Goal: Task Accomplishment & Management: Use online tool/utility

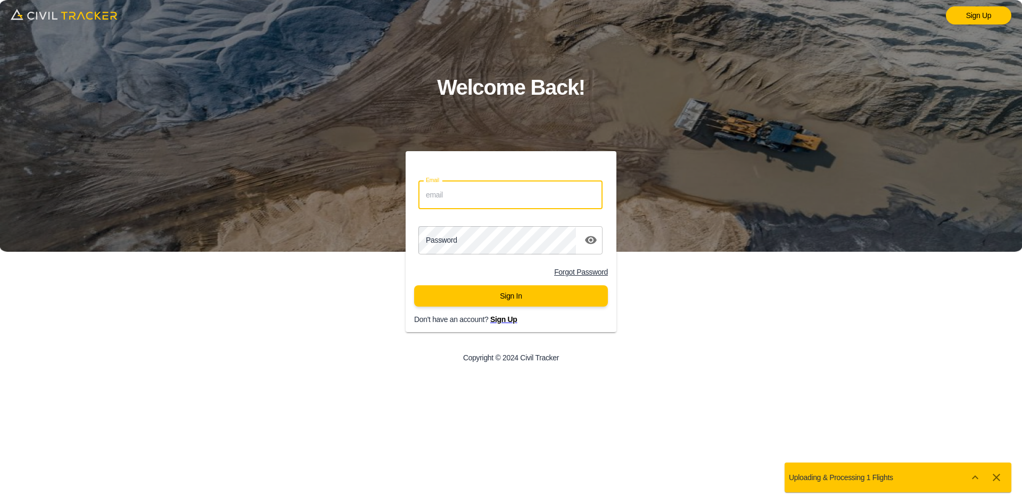
click at [475, 189] on input "Email" at bounding box center [510, 195] width 184 height 28
type input "smacaulay@envisiongeo.ca"
click at [441, 224] on div "Password password" at bounding box center [511, 240] width 211 height 37
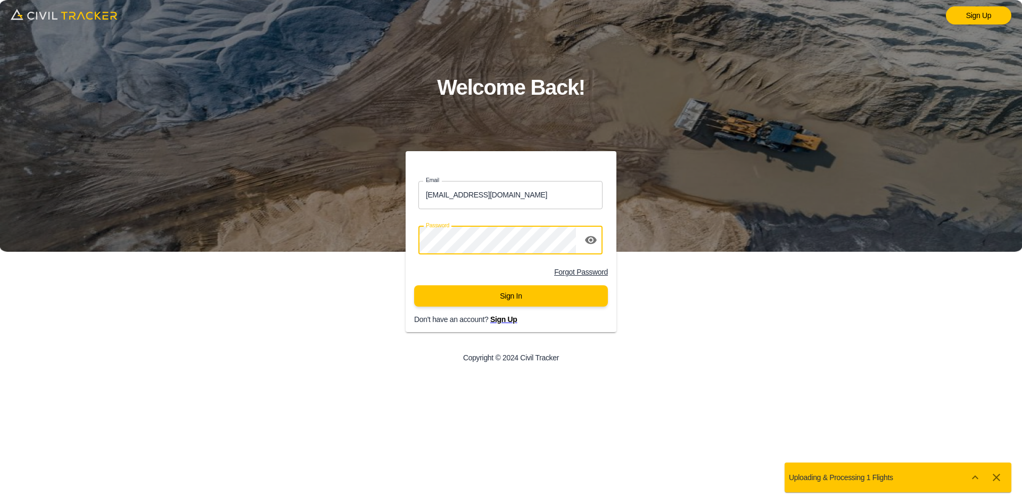
click button "Sign In" at bounding box center [511, 295] width 194 height 21
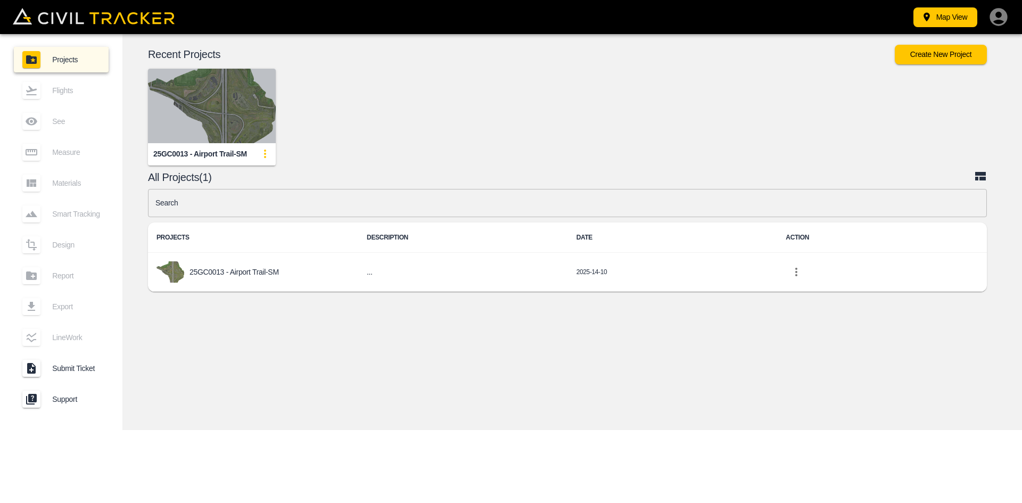
click at [218, 109] on img "button" at bounding box center [212, 106] width 128 height 75
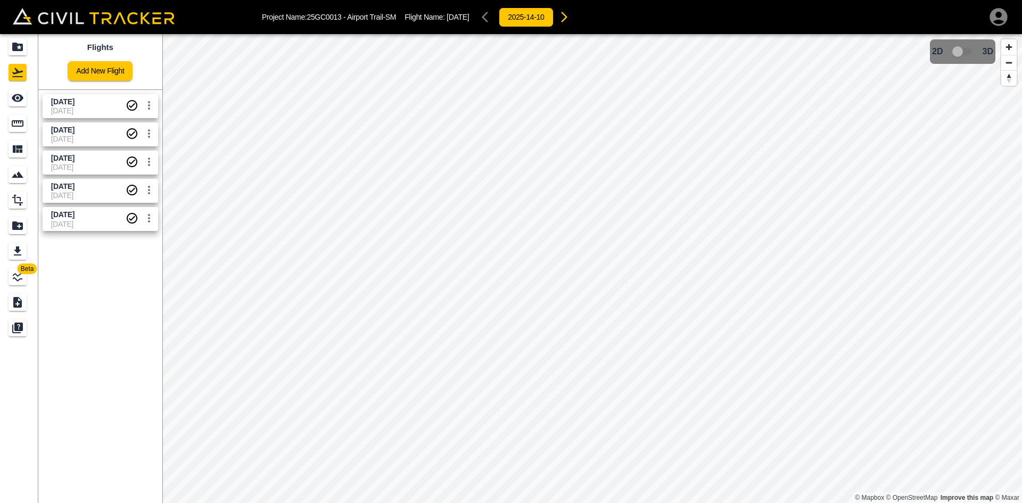
click at [134, 75] on div "Flights Add New Flight" at bounding box center [100, 61] width 124 height 55
click at [113, 70] on link "Add New Flight" at bounding box center [100, 71] width 65 height 20
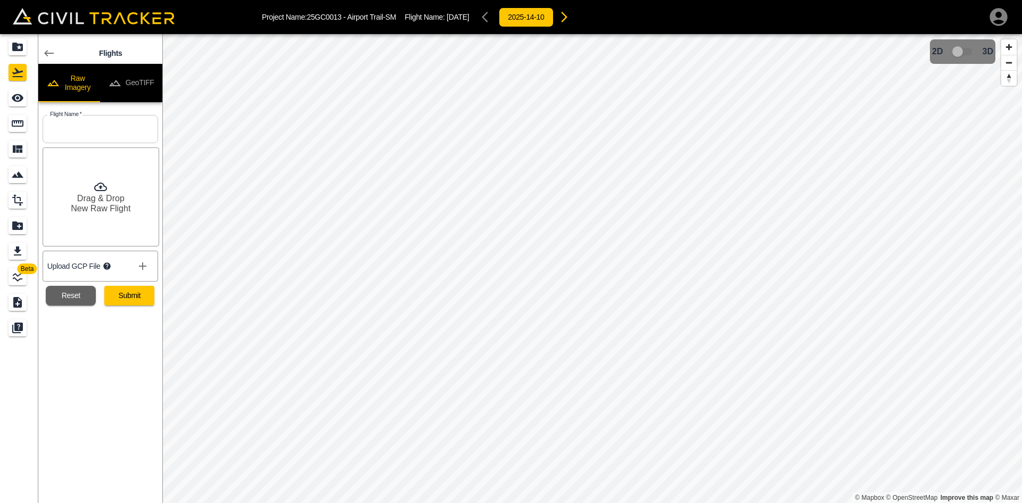
click at [126, 80] on button "GeoTIFF" at bounding box center [131, 83] width 62 height 38
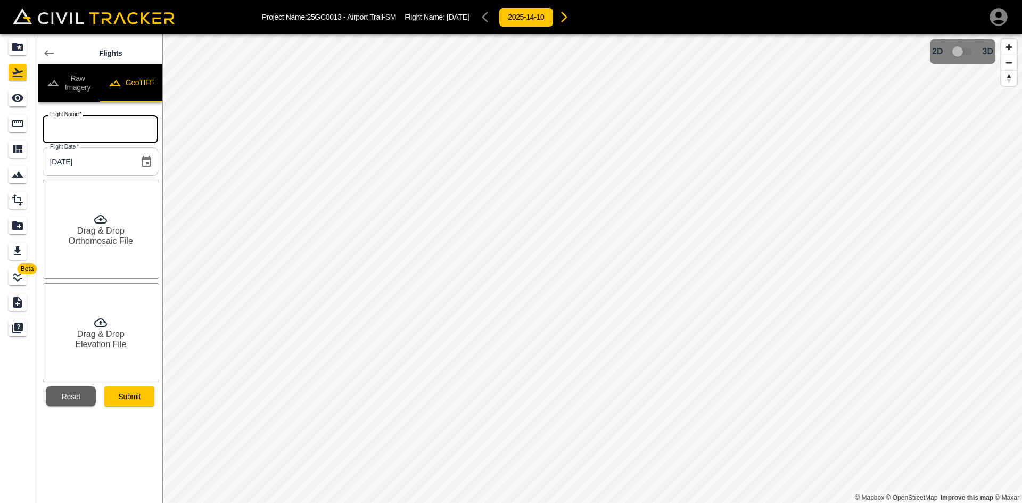
click at [92, 143] on input "text" at bounding box center [100, 129] width 115 height 28
click at [111, 130] on input "text" at bounding box center [100, 129] width 115 height 28
click at [95, 136] on input "text" at bounding box center [100, 129] width 115 height 28
paste input "[DATE]"
type input "[DATE]"
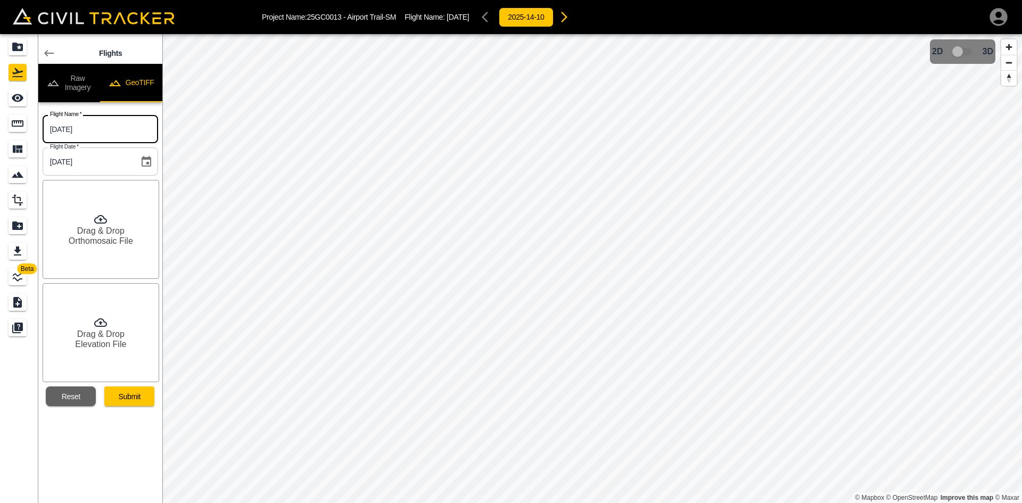
click at [94, 222] on div "Drag & Drop Orthomosaic File" at bounding box center [101, 229] width 117 height 99
click at [107, 319] on icon at bounding box center [100, 322] width 13 height 13
click at [128, 397] on button "Submit" at bounding box center [129, 396] width 50 height 20
